Goal: Task Accomplishment & Management: Manage account settings

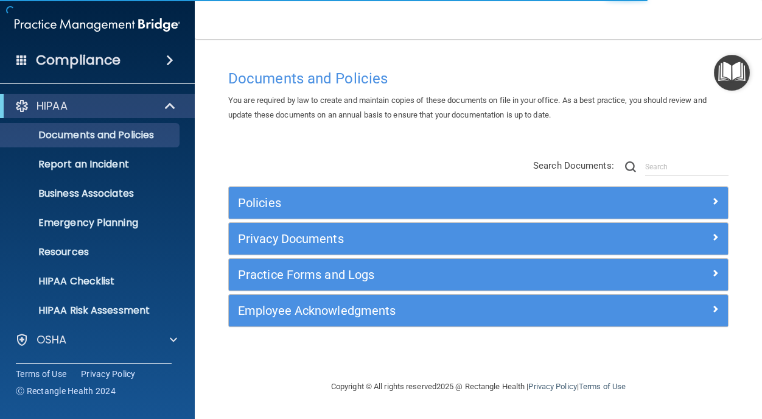
scroll to position [86, 0]
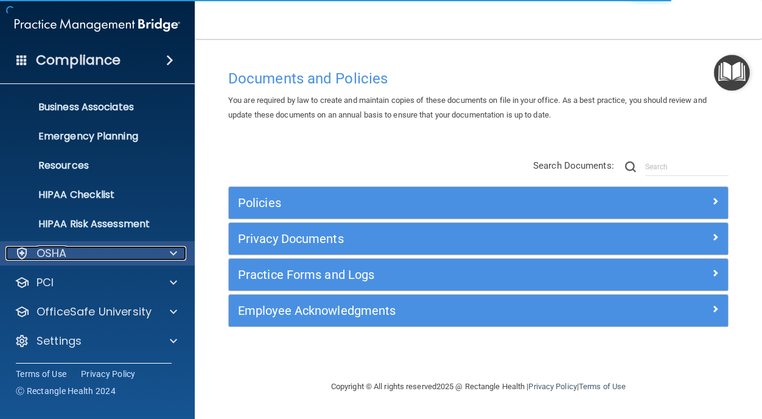
click at [49, 248] on p "OSHA" at bounding box center [52, 253] width 30 height 15
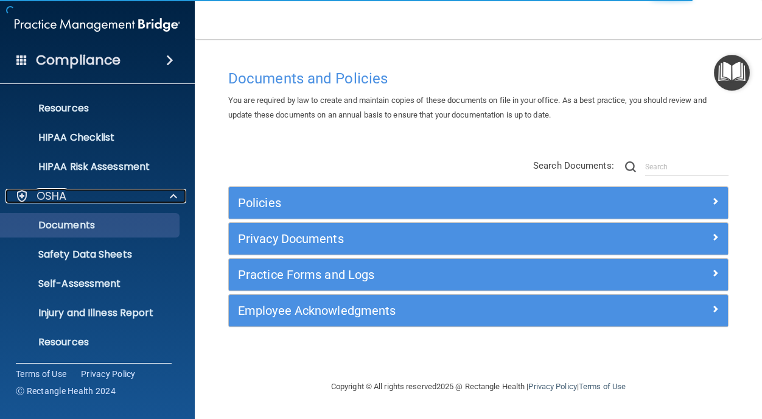
scroll to position [232, 0]
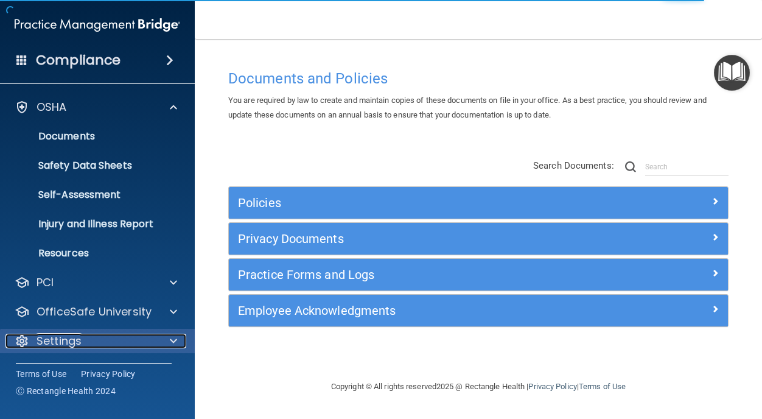
click at [48, 333] on p "Settings" at bounding box center [59, 340] width 45 height 15
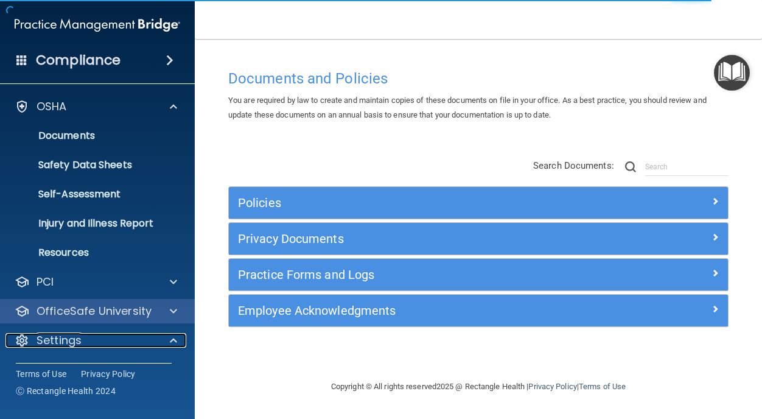
scroll to position [349, 0]
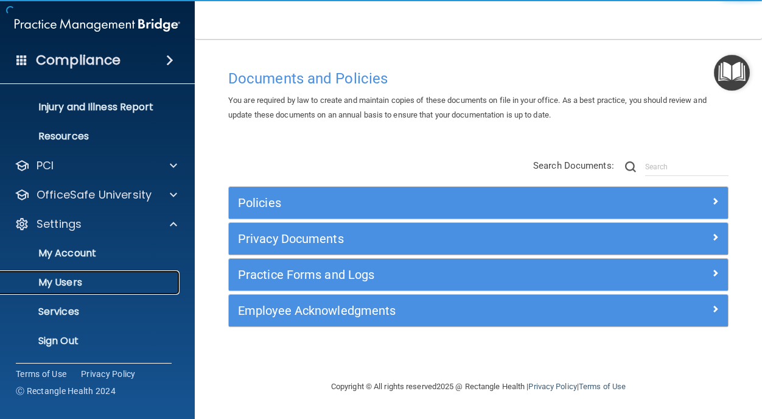
click at [54, 283] on p "My Users" at bounding box center [91, 282] width 166 height 12
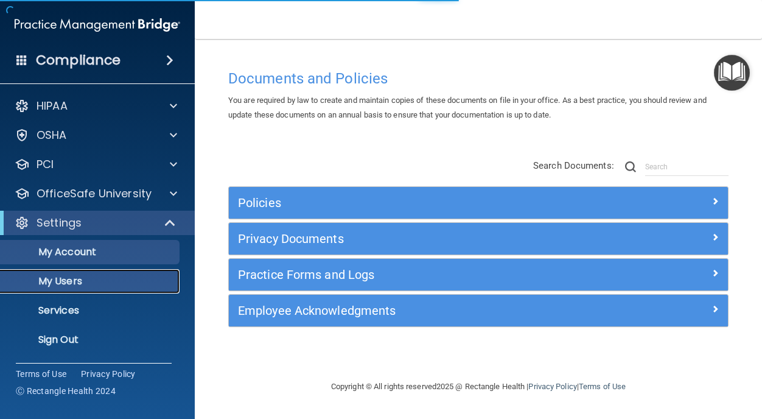
select select "20"
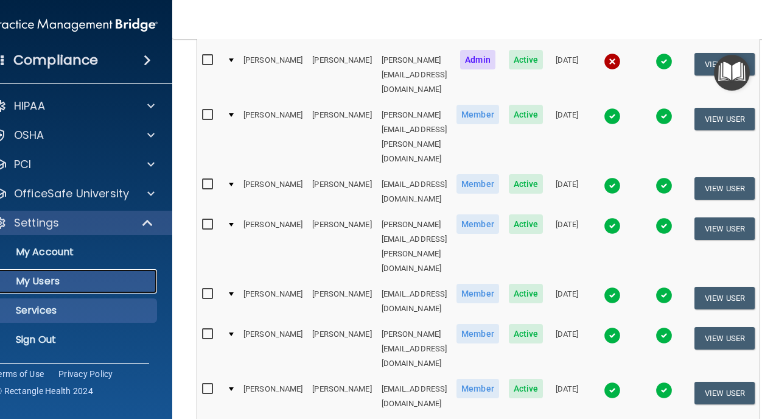
scroll to position [613, 0]
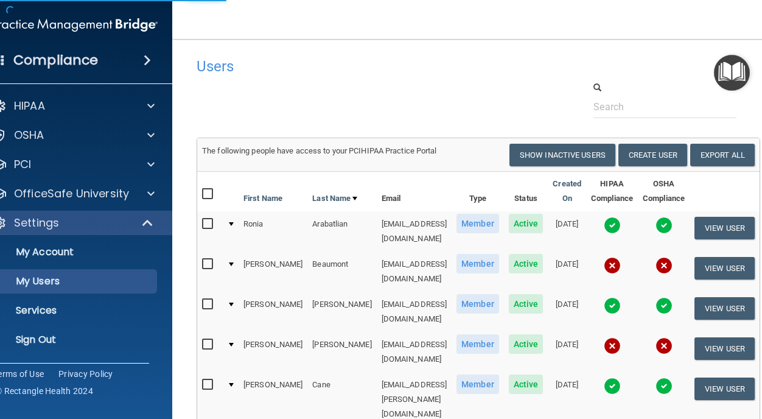
select select "20"
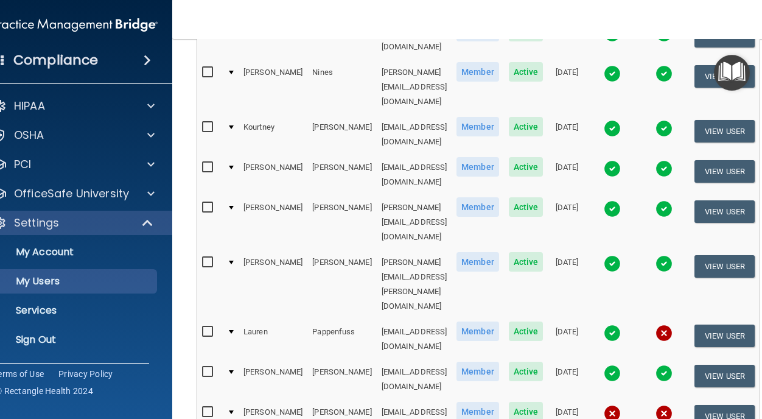
scroll to position [620, 0]
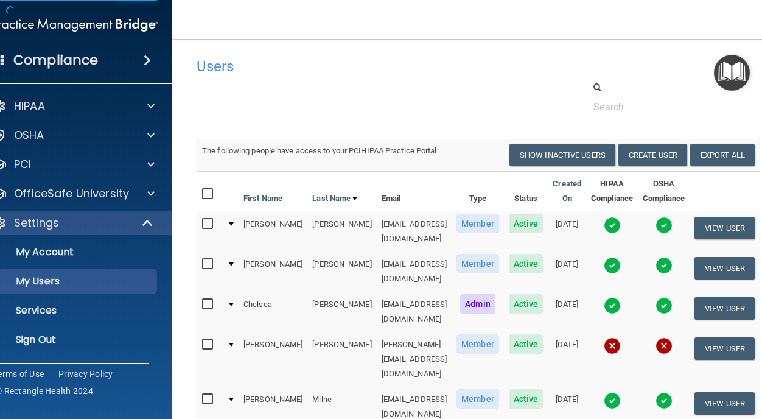
select select "20"
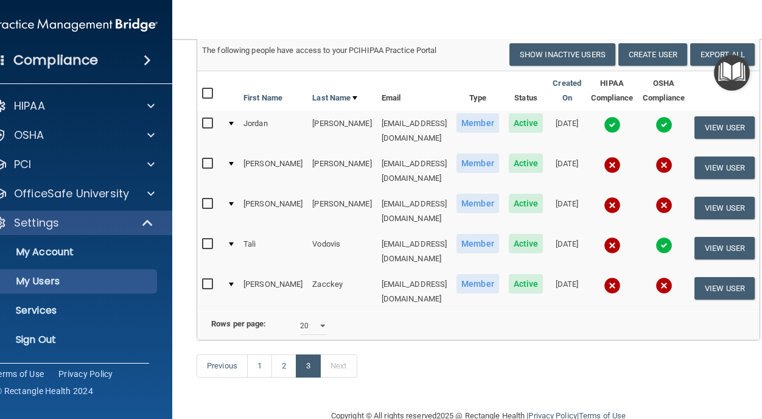
scroll to position [106, 0]
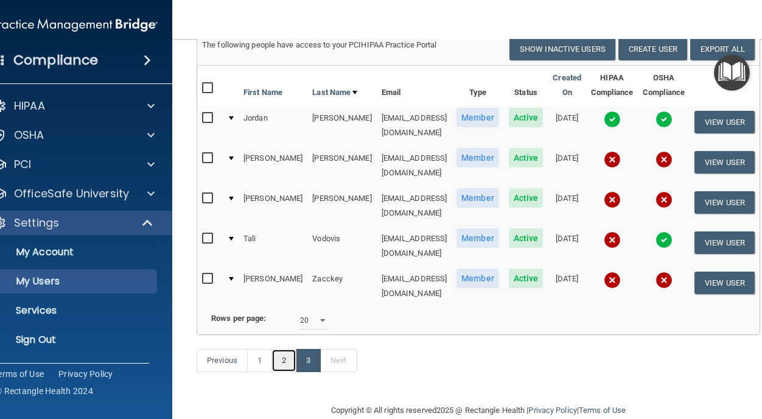
click at [271, 351] on link "2" at bounding box center [283, 360] width 25 height 23
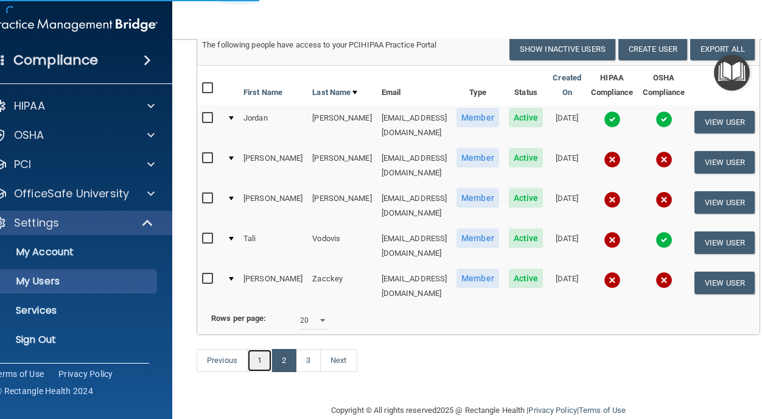
click at [254, 349] on link "1" at bounding box center [259, 360] width 25 height 23
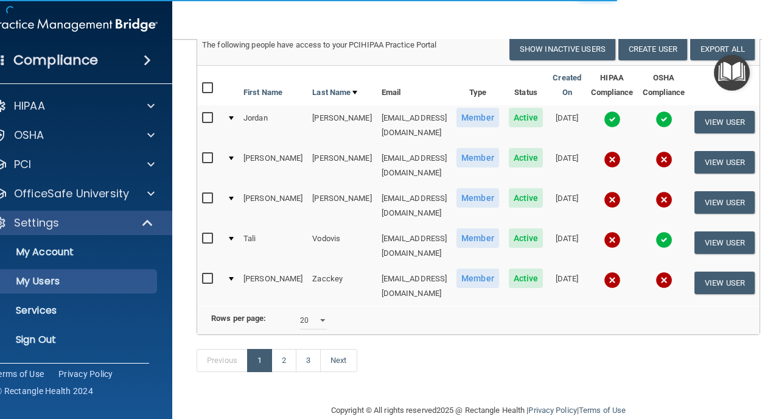
select select "20"
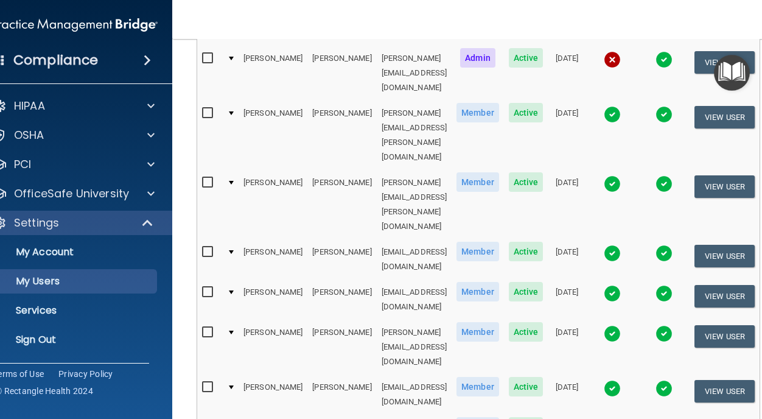
scroll to position [613, 0]
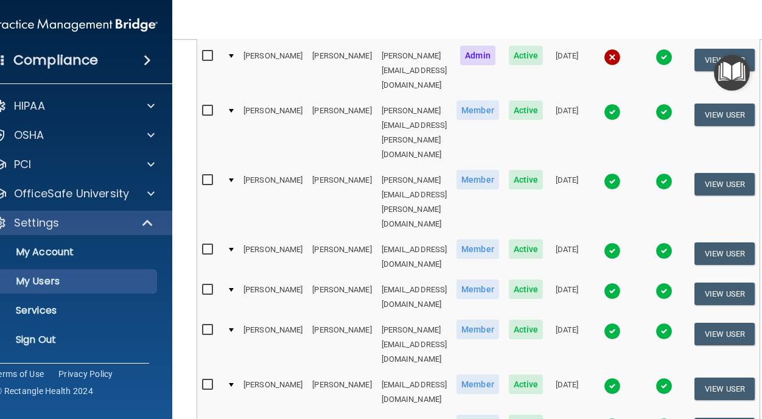
select select "20"
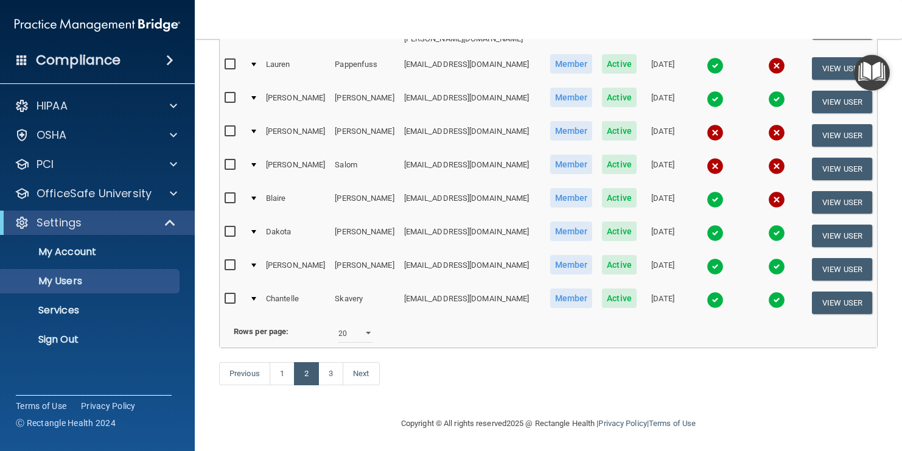
scroll to position [559, 0]
